Goal: Entertainment & Leisure: Browse casually

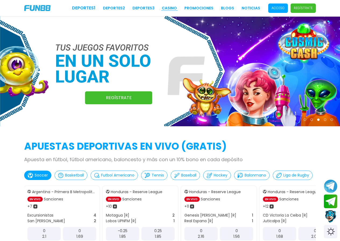
click at [168, 6] on link "CASINO" at bounding box center [169, 8] width 15 height 6
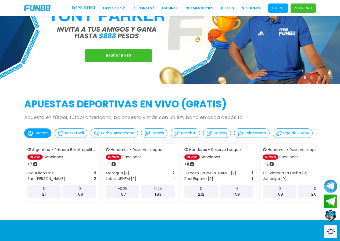
scroll to position [108, 0]
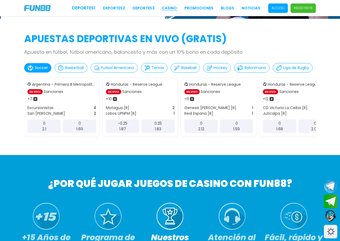
click at [177, 8] on link "CASINO" at bounding box center [169, 8] width 15 height 6
